Goal: Task Accomplishment & Management: Complete application form

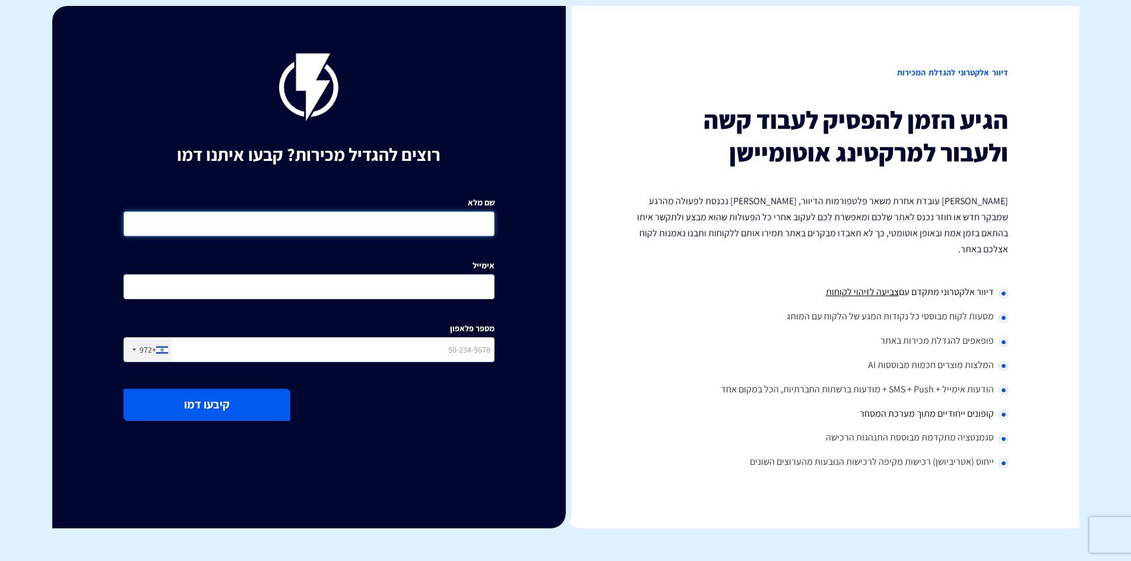
click at [435, 220] on input "שם מלא" at bounding box center [309, 223] width 371 height 25
type input "שרית לדל"
type input "0507630314"
click at [400, 282] on input "אימייל" at bounding box center [309, 286] width 371 height 25
type input "ד"
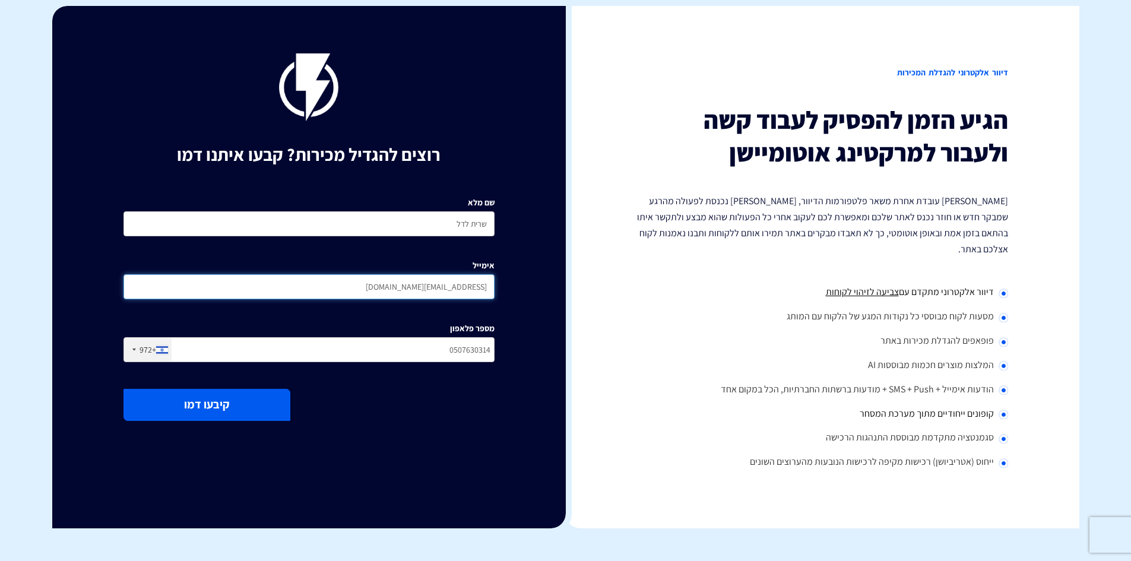
type input "[EMAIL_ADDRESS][DOMAIN_NAME]"
click at [223, 407] on button "קיבעו דמו" at bounding box center [207, 404] width 167 height 31
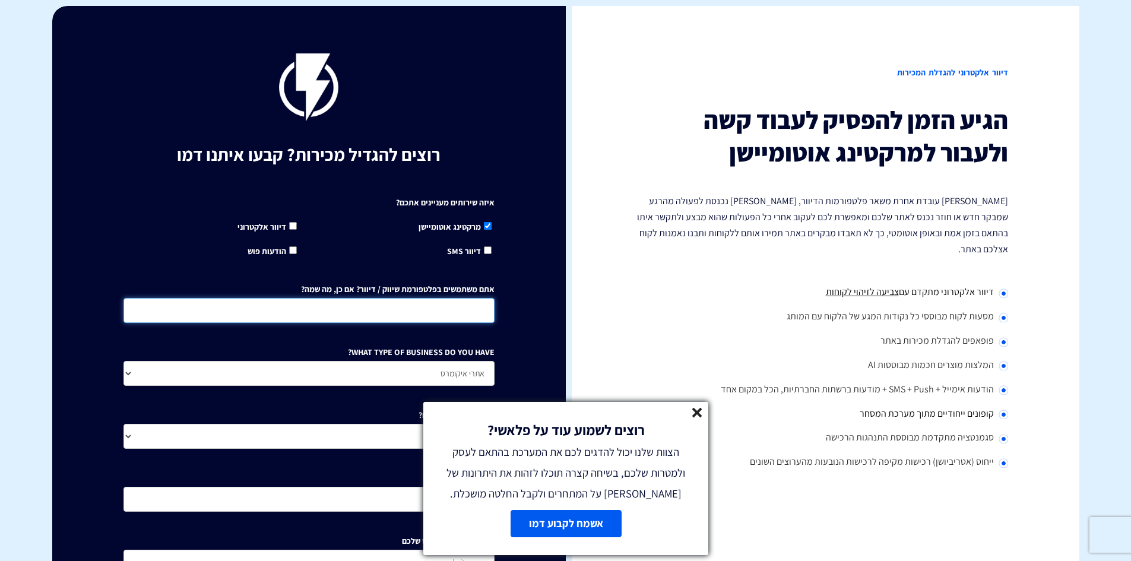
click at [332, 316] on input "אתם משתמשים בפלטפורמת שיווק / דיוור? אם כן, מה שמה?" at bounding box center [309, 310] width 371 height 25
click at [709, 413] on div "רוצים לשמוע עוד על פלאשי? הצוות שלנו יכול להדגים לכם את המערכת בהתאם לעסק ולמטר…" at bounding box center [566, 478] width 297 height 165
click at [697, 413] on line at bounding box center [697, 413] width 8 height 8
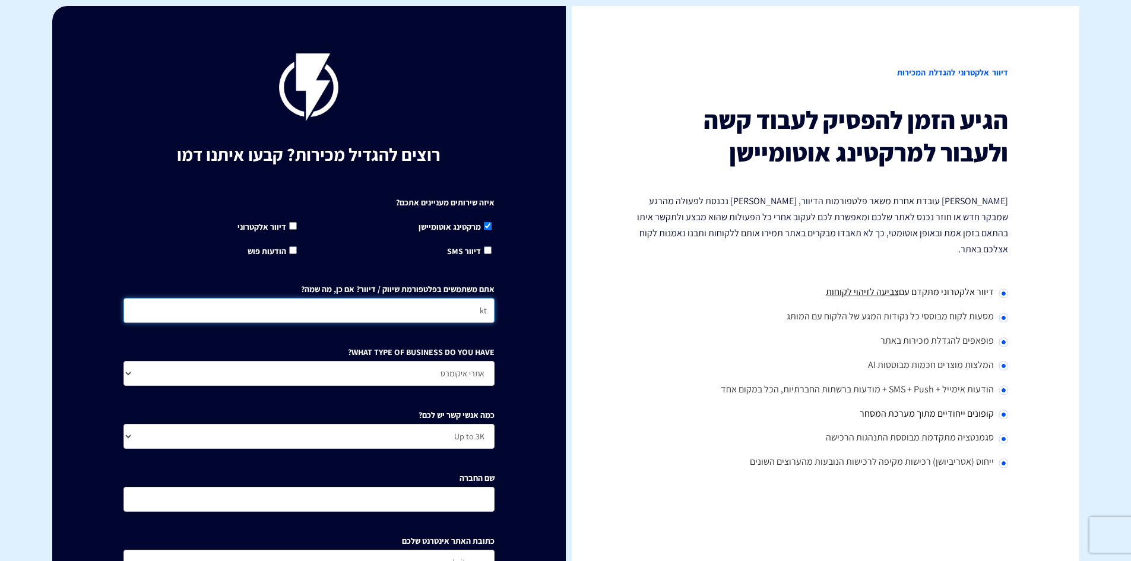
drag, startPoint x: 359, startPoint y: 305, endPoint x: 304, endPoint y: 304, distance: 54.6
click at [359, 305] on input "kt" at bounding box center [309, 310] width 371 height 25
type input "k"
type input "לא"
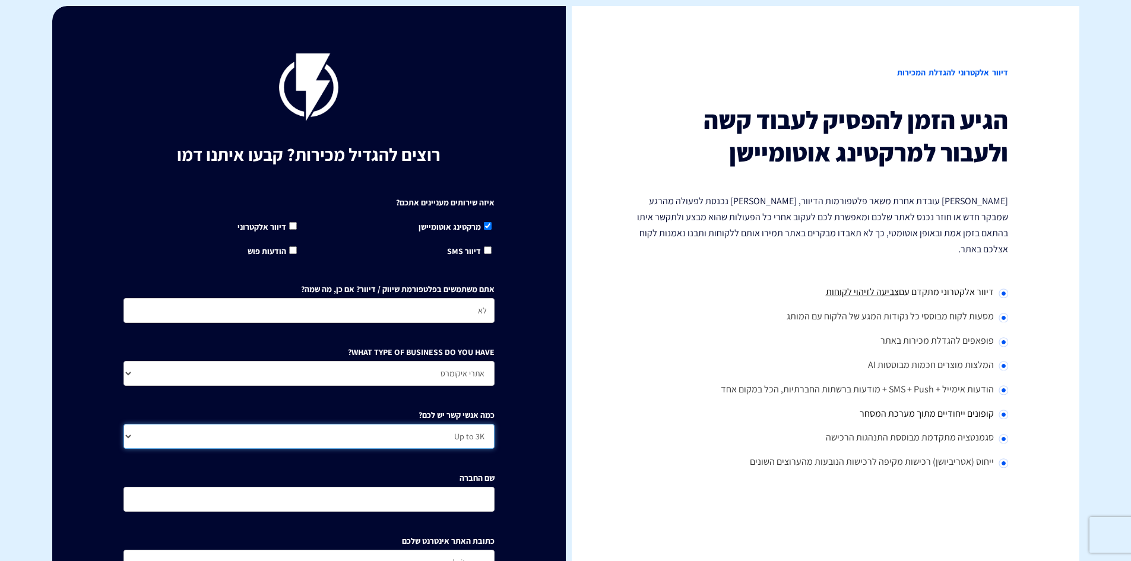
click at [128, 435] on select "Up to 3K 3K-10K 10K-25K 25K-50K 50K-100K 100K-250K 250K-500K 500K-1M 1M+" at bounding box center [309, 436] width 371 height 25
click at [129, 435] on select "Up to 3K 3K-10K 10K-25K 25K-50K 50K-100K 100K-250K 250K-500K 500K-1M 1M+" at bounding box center [309, 436] width 371 height 25
